Goal: Transaction & Acquisition: Purchase product/service

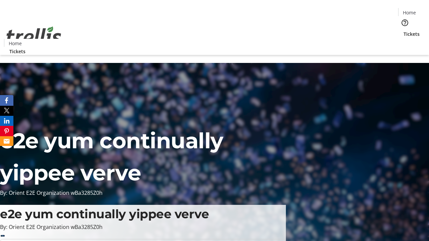
click at [404, 31] on span "Tickets" at bounding box center [412, 34] width 16 height 7
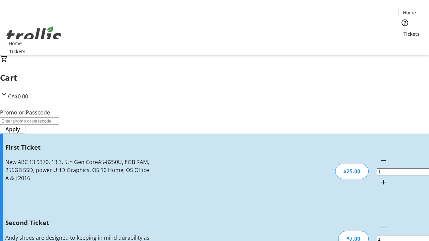
type input "2"
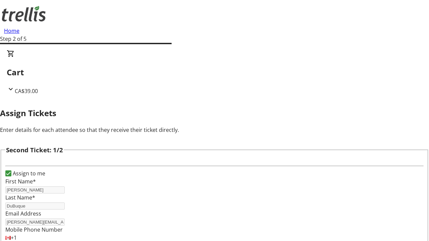
scroll to position [110, 0]
